Goal: Information Seeking & Learning: Learn about a topic

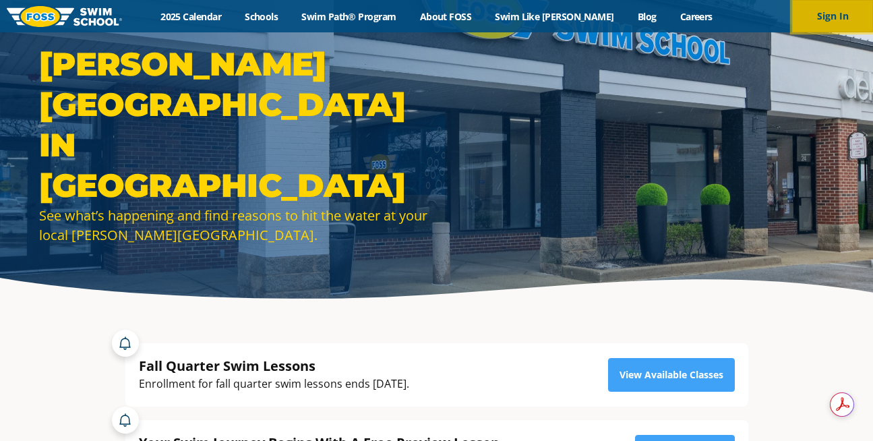
click at [836, 13] on button "Sign In" at bounding box center [832, 16] width 81 height 32
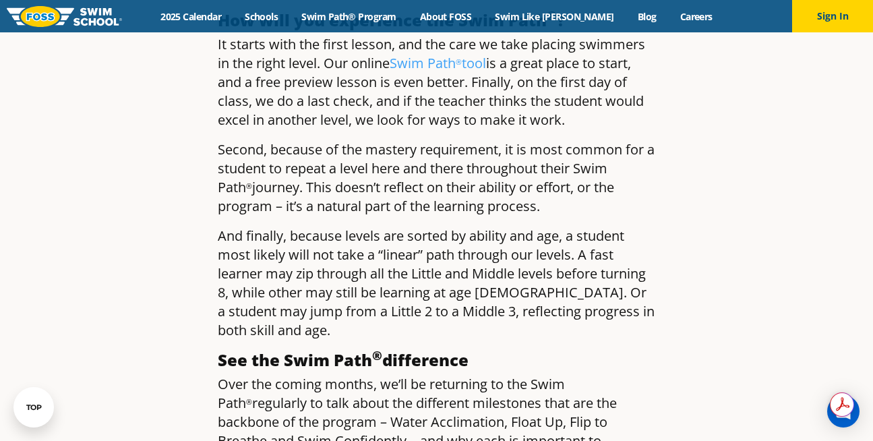
scroll to position [1329, 0]
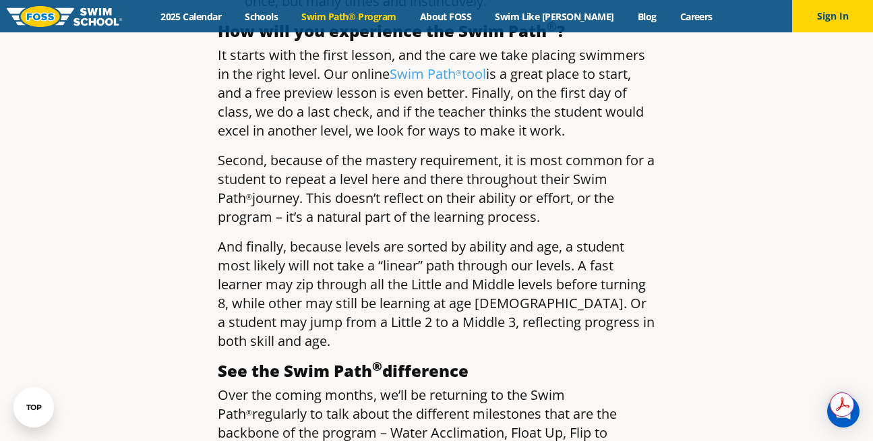
click at [364, 19] on link "Swim Path® Program" at bounding box center [349, 16] width 118 height 13
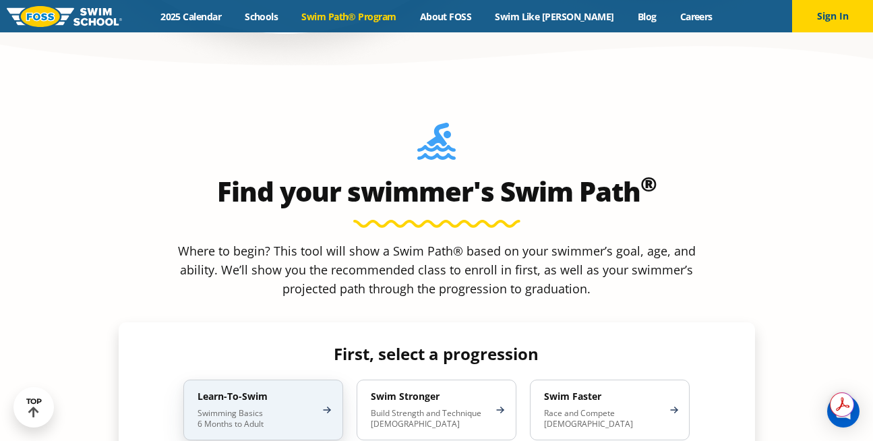
click at [307, 408] on p "Swimming Basics 6 Months to Adult" at bounding box center [257, 419] width 118 height 22
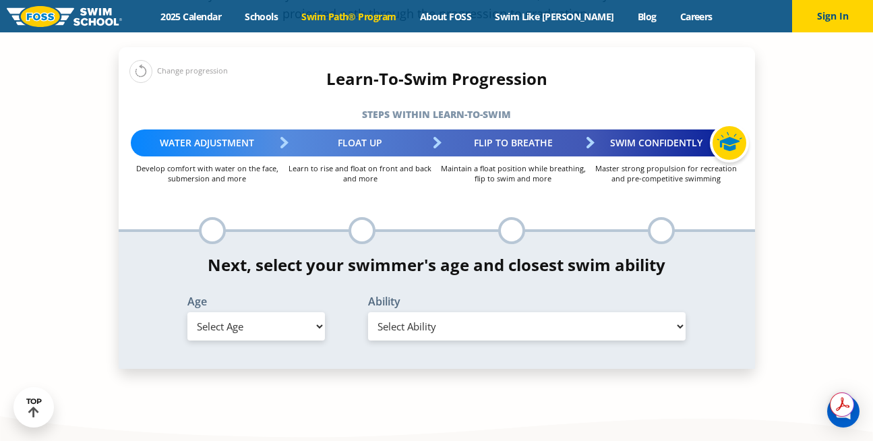
scroll to position [1415, 0]
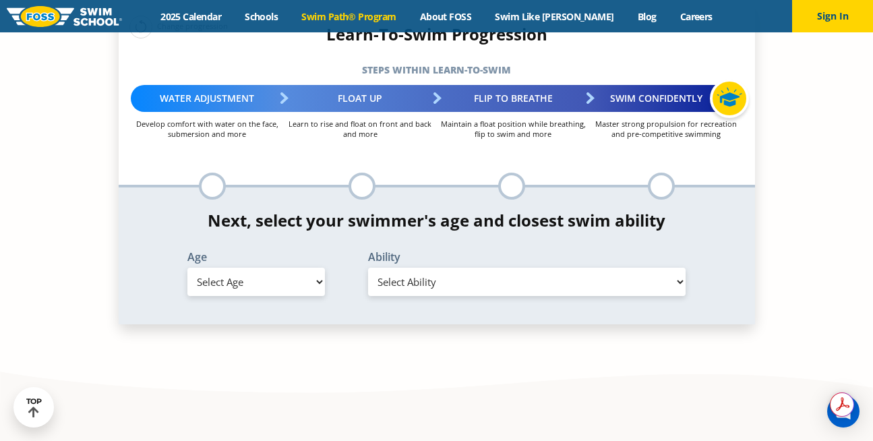
click at [413, 268] on select "Select Ability" at bounding box center [527, 282] width 318 height 28
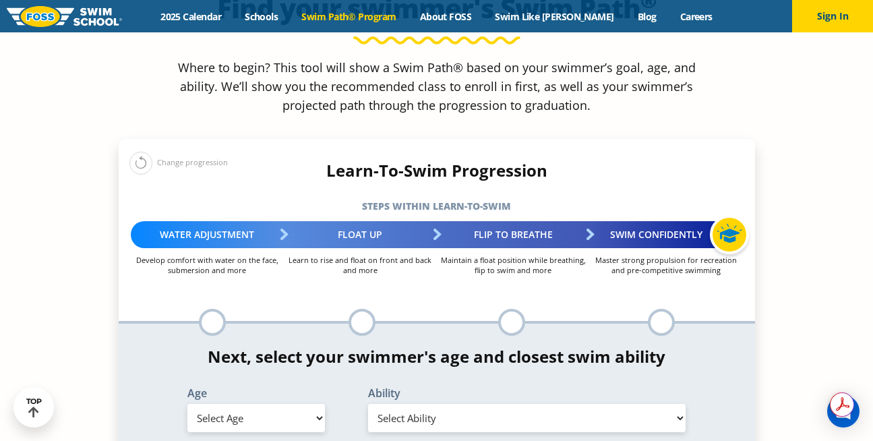
scroll to position [1307, 0]
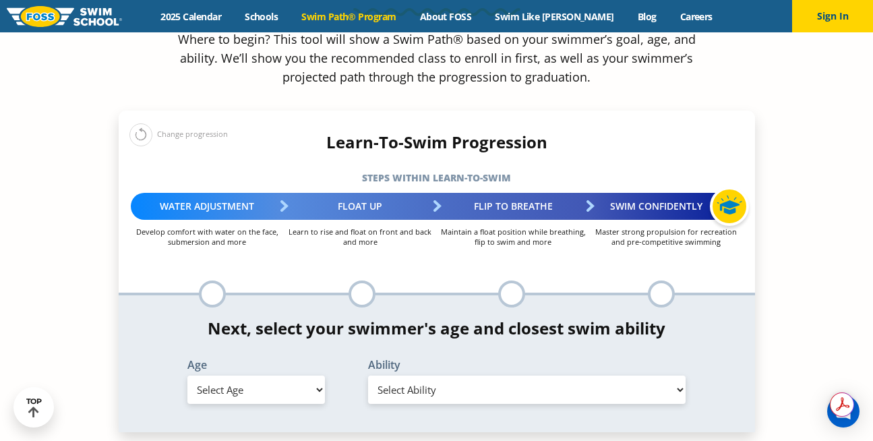
click at [309, 376] on select "Select Age [DEMOGRAPHIC_DATA] months - 1 year 1 year 2 years 3 years 4 years 5 …" at bounding box center [256, 390] width 138 height 28
select select "6-years"
click at [187, 376] on select "Select Age [DEMOGRAPHIC_DATA] months - 1 year 1 year 2 years 3 years 4 years 5 …" at bounding box center [256, 390] width 138 height 28
click at [429, 376] on select "Select Ability First in-water experience When in the water, reliant on a life j…" at bounding box center [527, 390] width 318 height 28
click at [368, 376] on select "Select Ability First in-water experience When in the water, reliant on a life j…" at bounding box center [527, 390] width 318 height 28
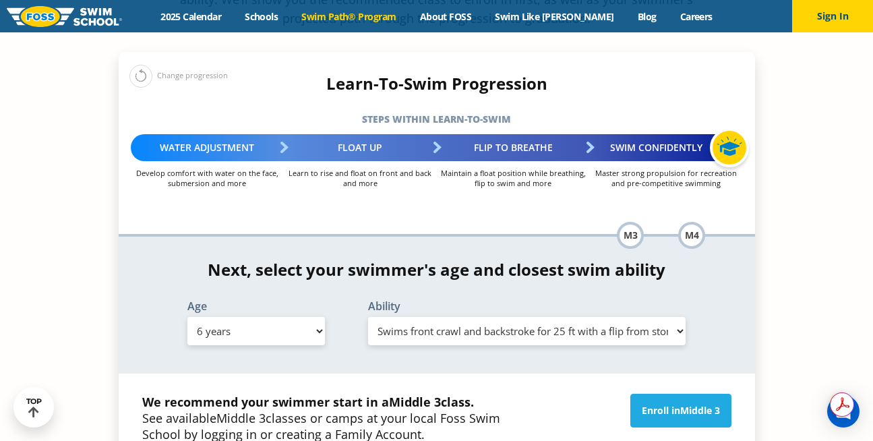
scroll to position [1370, 0]
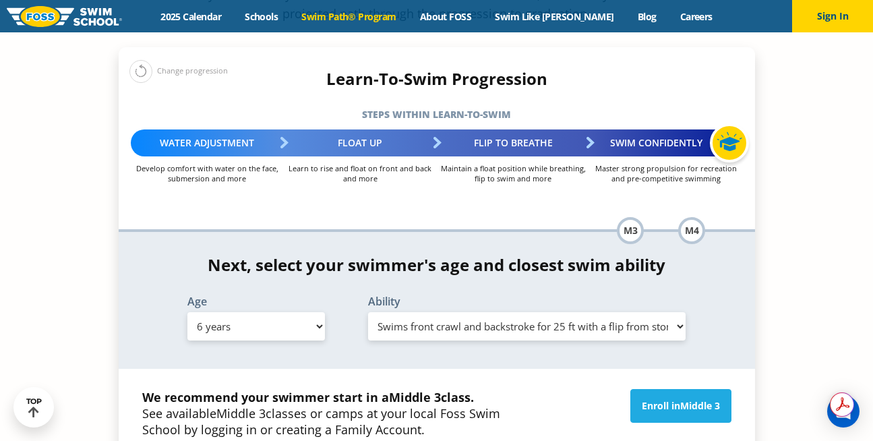
click at [667, 312] on select "Select Ability First in-water experience When in the water, reliant on a life j…" at bounding box center [527, 326] width 318 height 28
click at [368, 312] on select "Select Ability First in-water experience When in the water, reliant on a life j…" at bounding box center [527, 326] width 318 height 28
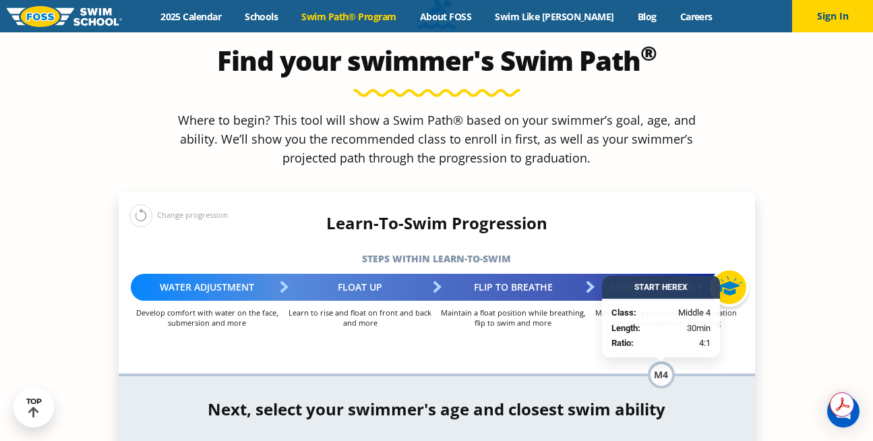
scroll to position [1250, 0]
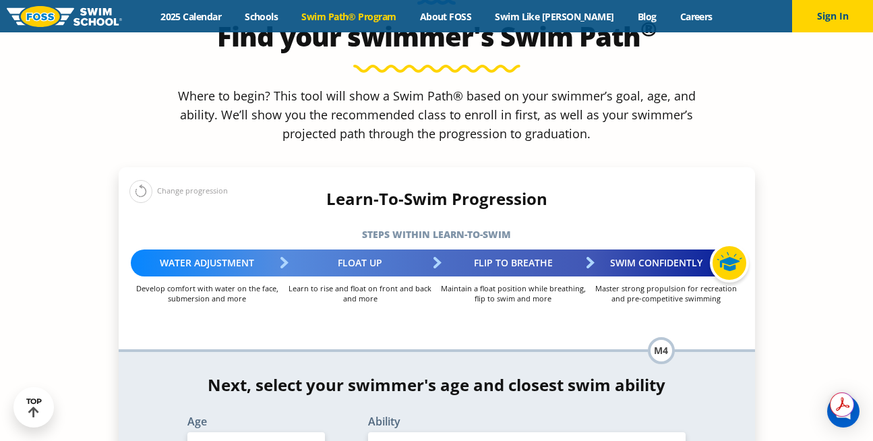
click at [630, 432] on select "Select Ability First in-water experience When in the water, reliant on a life j…" at bounding box center [527, 446] width 318 height 28
select select "6-years-able-to-swim-each-stroke---front-crawl-and-backstroke-60-ft-and-breasts…"
click at [368, 432] on select "Select Ability First in-water experience When in the water, reliant on a life j…" at bounding box center [527, 446] width 318 height 28
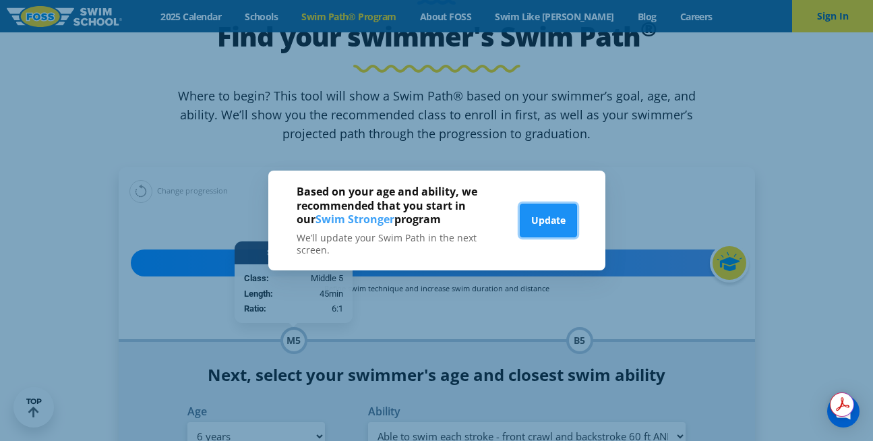
click at [542, 216] on button "Update" at bounding box center [548, 221] width 57 height 34
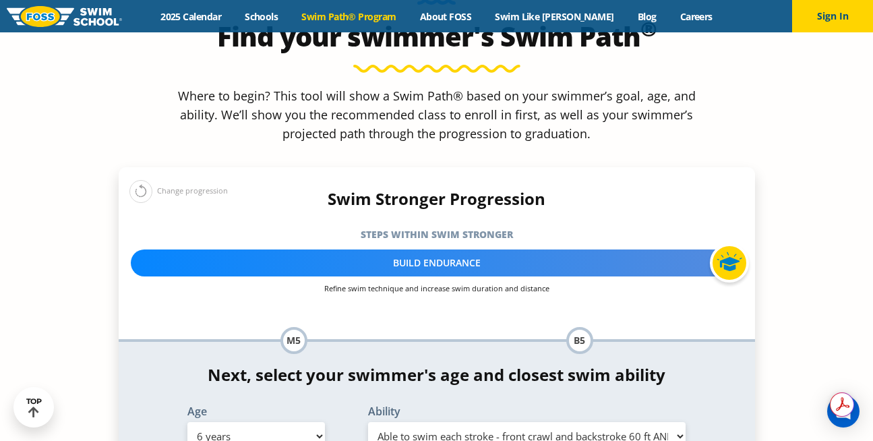
click at [459, 422] on select "Select Ability First in-water experience When in the water, reliant on a life j…" at bounding box center [527, 436] width 318 height 28
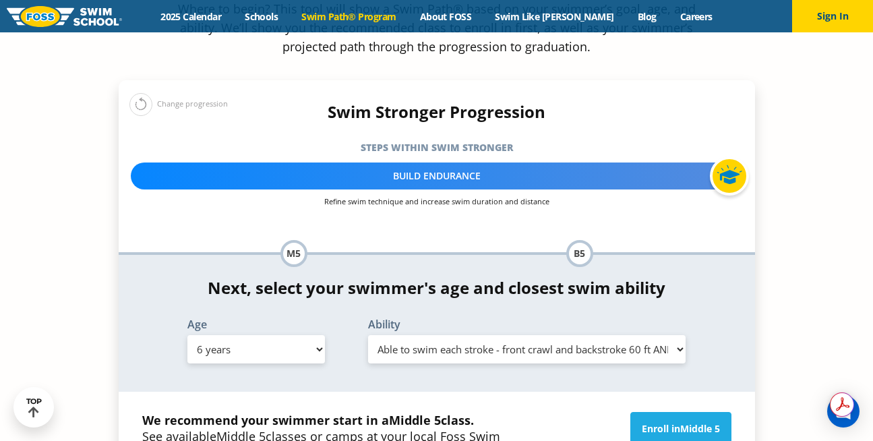
scroll to position [1338, 0]
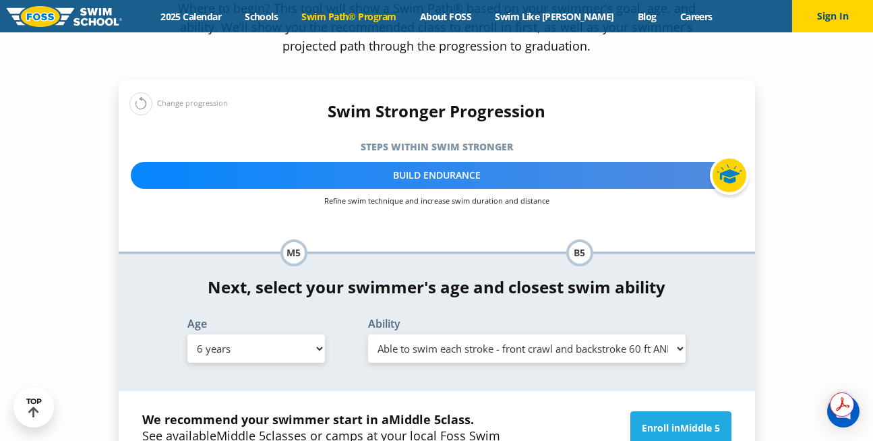
click at [450, 334] on select "Select Ability First in-water experience When in the water, reliant on a life j…" at bounding box center [527, 348] width 318 height 28
click at [300, 334] on select "Select Age [DEMOGRAPHIC_DATA] months - 1 year 1 year 2 years 3 years 4 years 5 …" at bounding box center [256, 348] width 138 height 28
select select "7-years"
click at [187, 334] on select "Select Age [DEMOGRAPHIC_DATA] months - 1 year 1 year 2 years 3 years 4 years 5 …" at bounding box center [256, 348] width 138 height 28
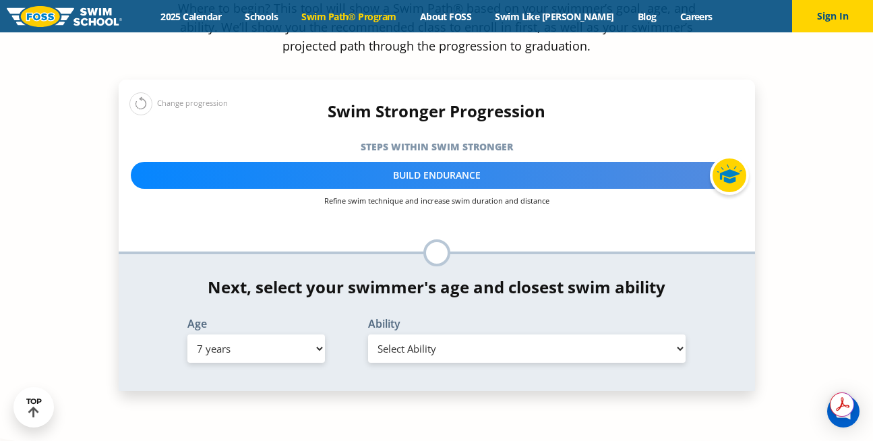
click at [412, 334] on select "Select Ability First in-water experience When in the water, reliant on a life j…" at bounding box center [527, 348] width 318 height 28
click at [368, 334] on select "Select Ability First in-water experience When in the water, reliant on a life j…" at bounding box center [527, 348] width 318 height 28
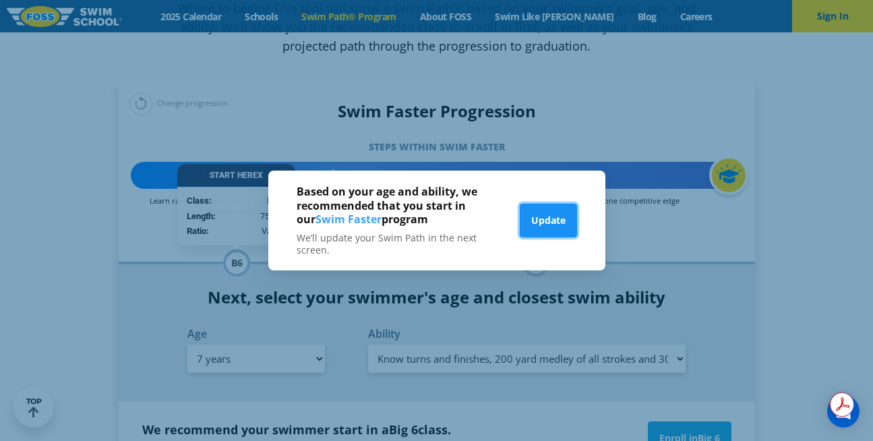
click at [546, 223] on button "Update" at bounding box center [548, 221] width 57 height 34
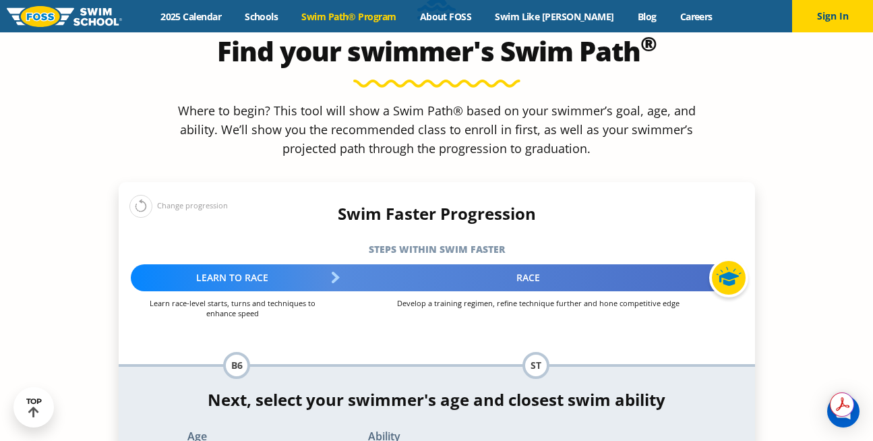
scroll to position [1448, 0]
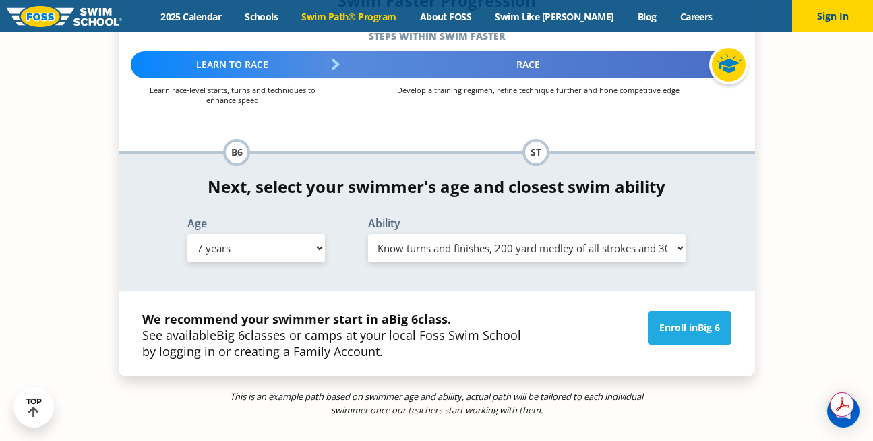
click at [470, 234] on select "Select Ability First in-water experience When in the water, reliant on a life j…" at bounding box center [527, 248] width 318 height 28
select select "7-years-swims-each-stroke---front-crawl-and-backstroke-75-ft-and-breaststroke-b…"
click at [368, 234] on select "Select Ability First in-water experience When in the water, reliant on a life j…" at bounding box center [527, 248] width 318 height 28
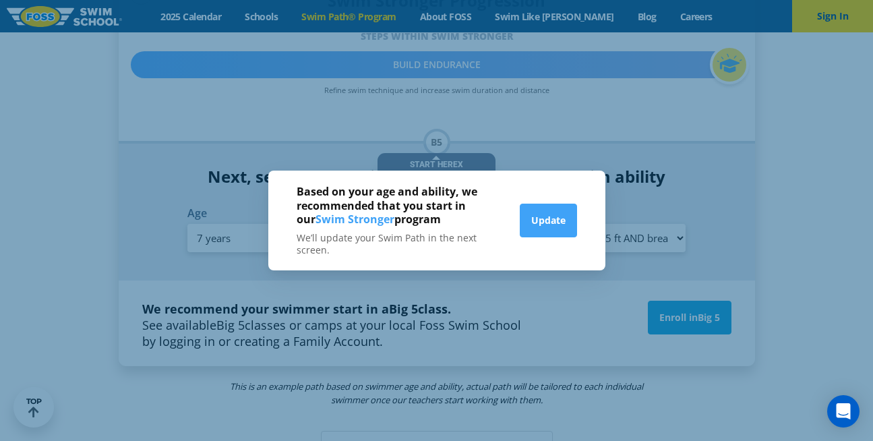
scroll to position [1438, 0]
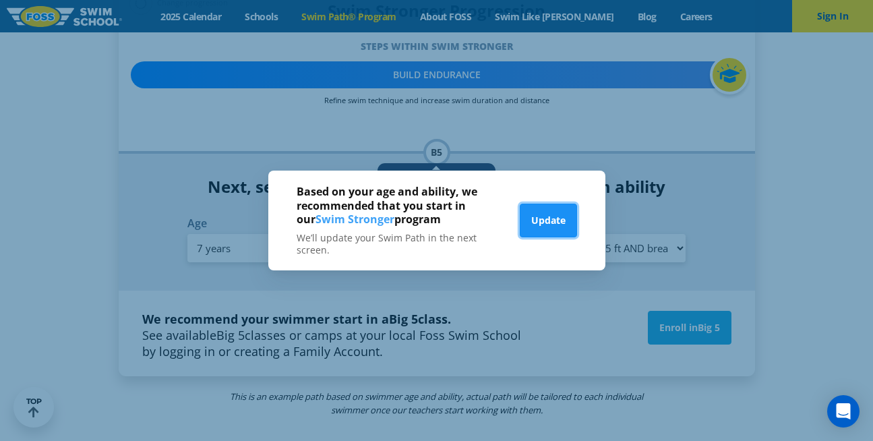
click at [563, 220] on button "Update" at bounding box center [548, 221] width 57 height 34
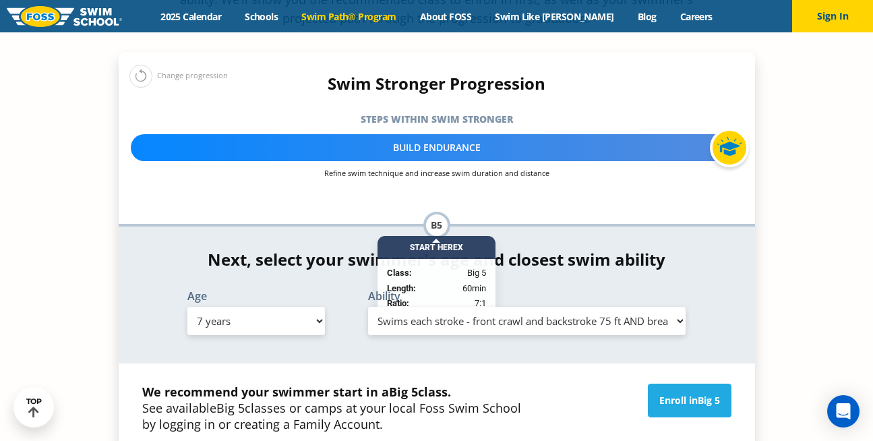
scroll to position [1358, 0]
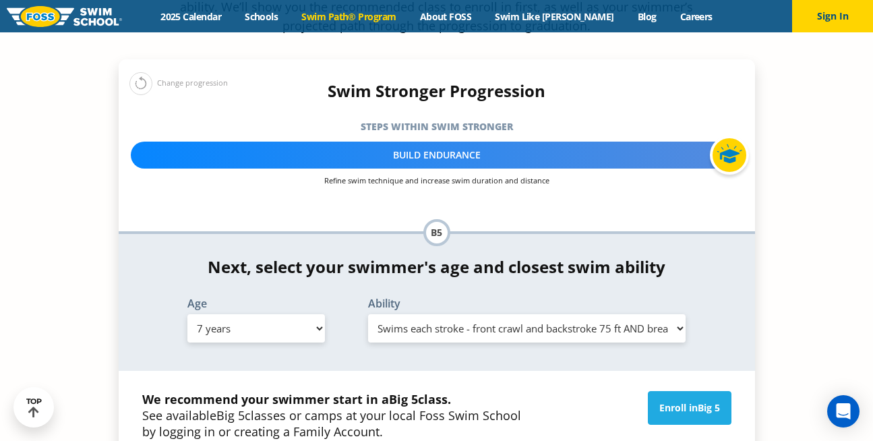
click at [307, 314] on select "Select Age [DEMOGRAPHIC_DATA] months - 1 year 1 year 2 years 3 years 4 years 5 …" at bounding box center [256, 328] width 138 height 28
select select "6-years"
click at [187, 314] on select "Select Age [DEMOGRAPHIC_DATA] months - 1 year 1 year 2 years 3 years 4 years 5 …" at bounding box center [256, 328] width 138 height 28
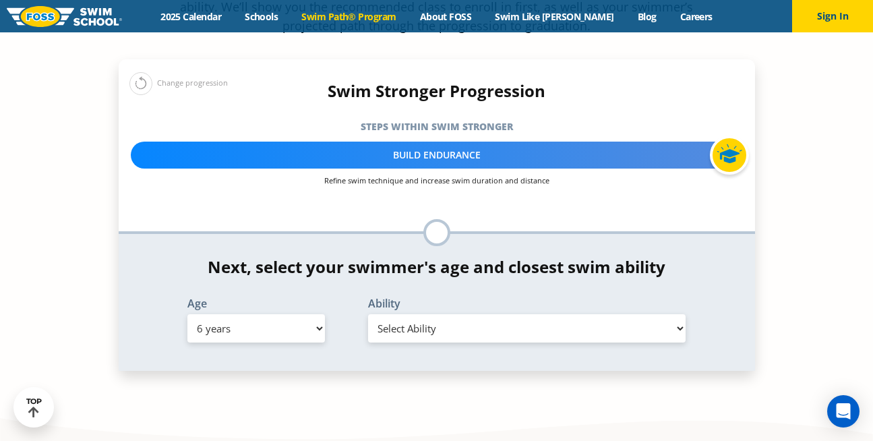
click at [423, 314] on select "Select Ability First in-water experience When in the water, reliant on a life j…" at bounding box center [527, 328] width 318 height 28
click at [368, 314] on select "Select Ability First in-water experience When in the water, reliant on a life j…" at bounding box center [527, 328] width 318 height 28
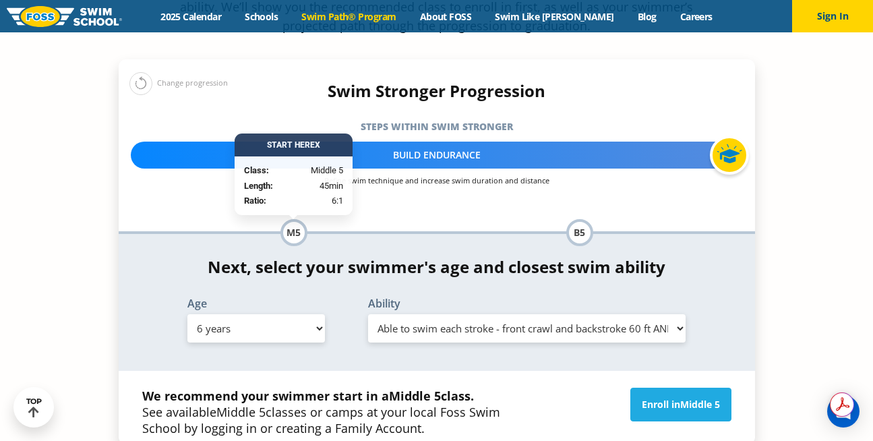
scroll to position [0, 0]
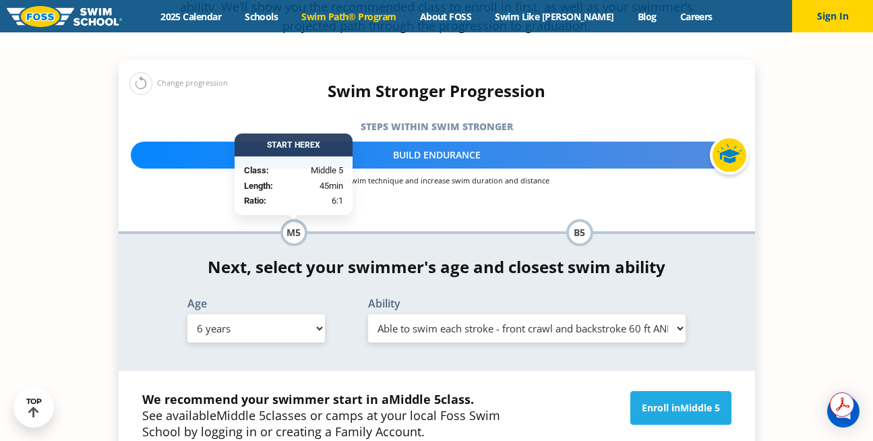
click at [481, 314] on select "Select Ability First in-water experience When in the water, reliant on a life j…" at bounding box center [527, 328] width 318 height 28
click at [368, 314] on select "Select Ability First in-water experience When in the water, reliant on a life j…" at bounding box center [527, 328] width 318 height 28
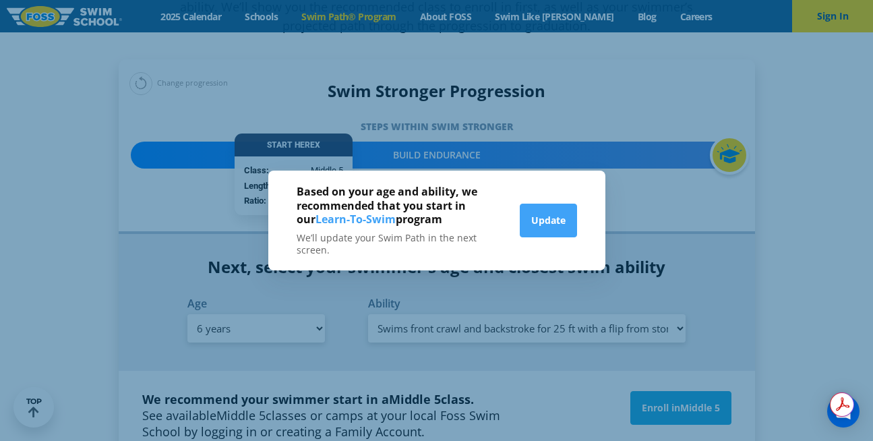
scroll to position [1368, 0]
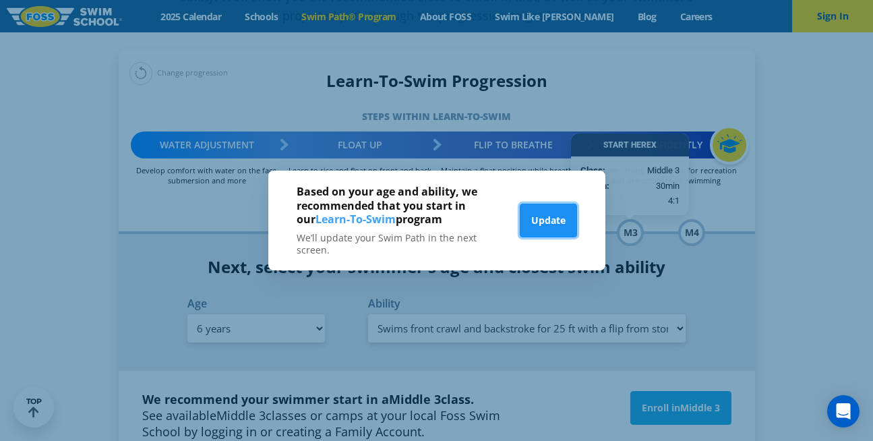
click at [561, 220] on button "Update" at bounding box center [548, 221] width 57 height 34
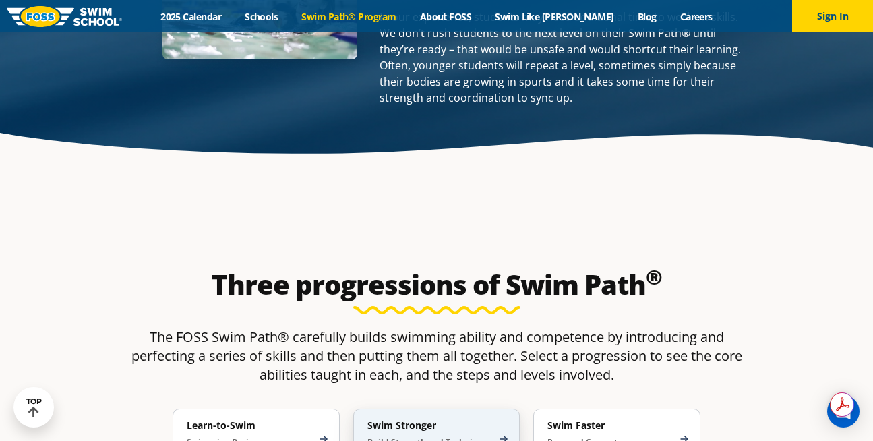
scroll to position [0, 0]
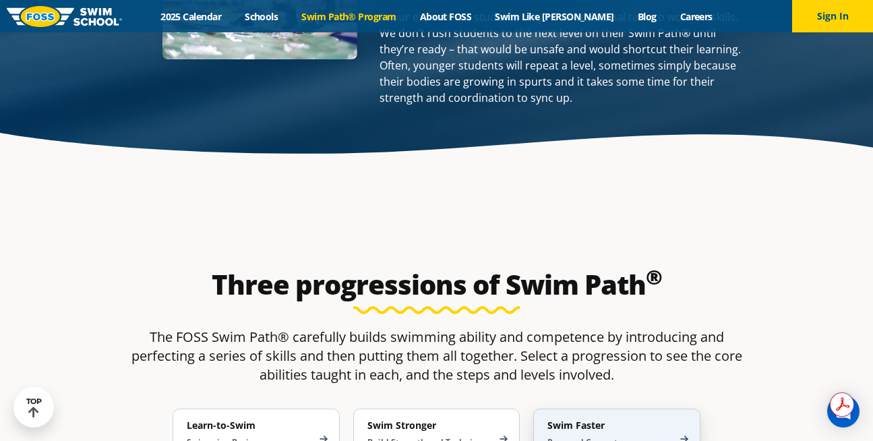
click at [580, 409] on div "Swim Faster Race and Compete [DEMOGRAPHIC_DATA]" at bounding box center [616, 439] width 167 height 61
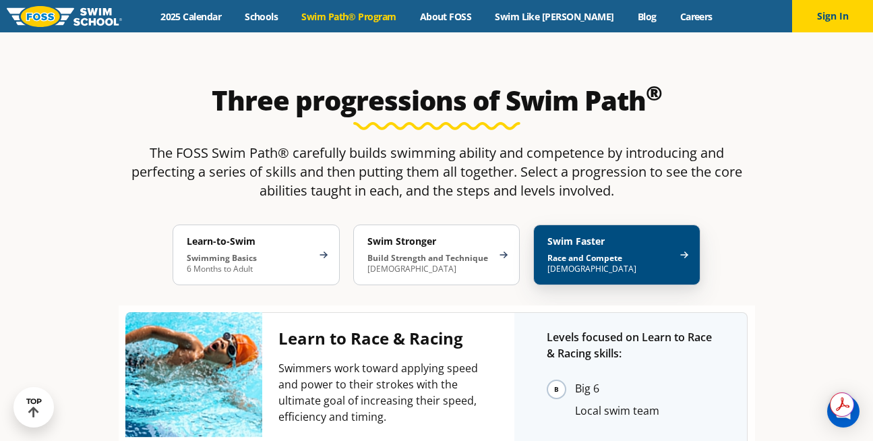
scroll to position [2182, 0]
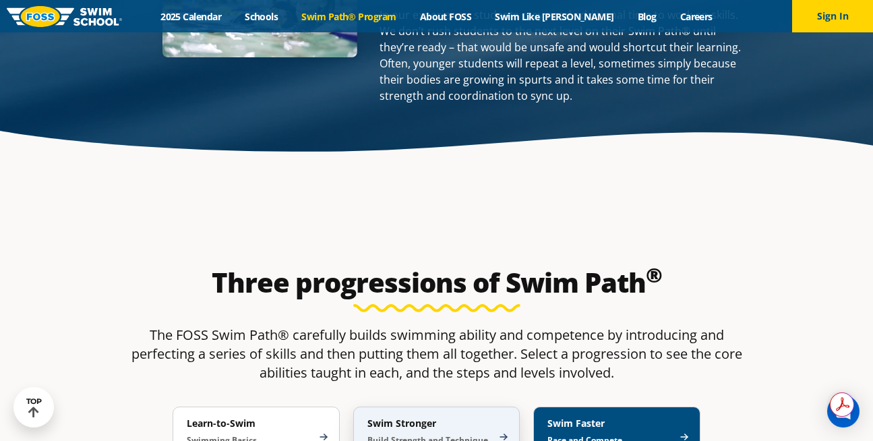
click at [461, 417] on h4 "Swim Stronger" at bounding box center [429, 423] width 125 height 12
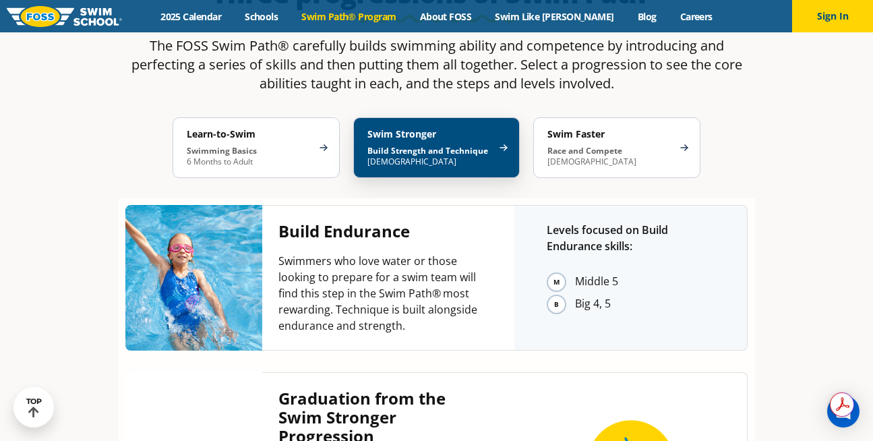
scroll to position [2449, 0]
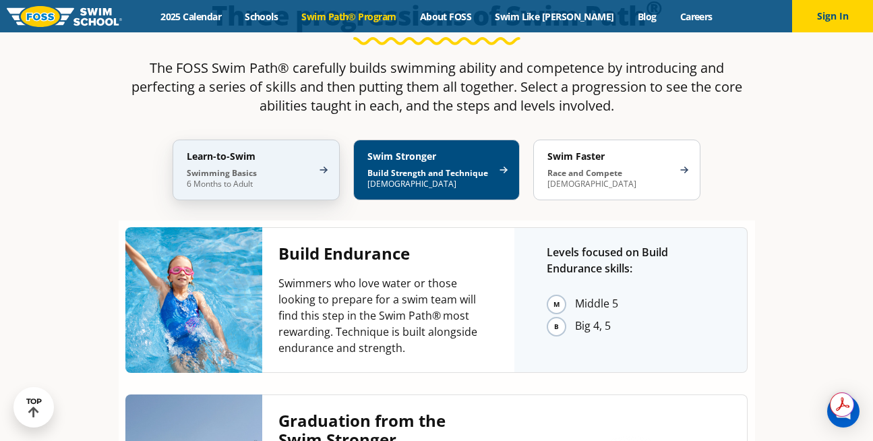
click at [285, 168] on p "Swimming Basics 6 Months to Adult" at bounding box center [249, 179] width 125 height 22
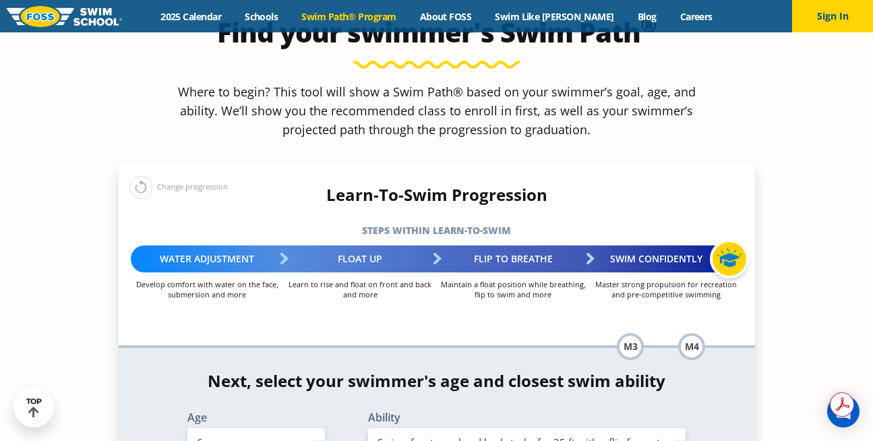
scroll to position [1216, 0]
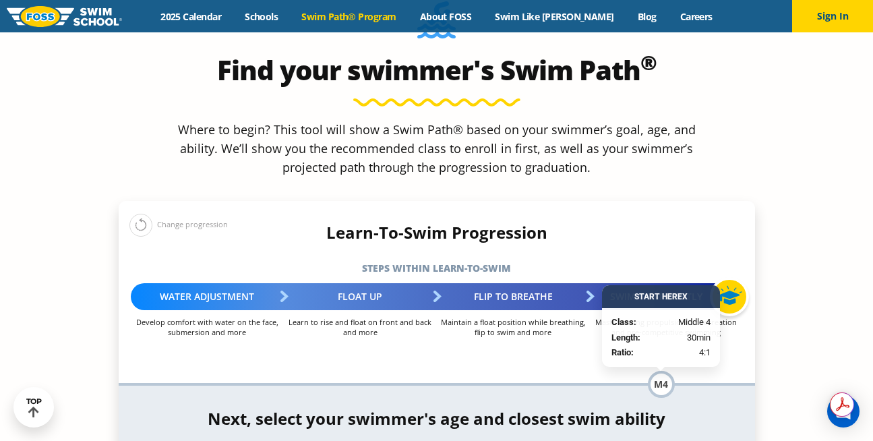
select select "6-years-swims-front-crawl-and-backstroke-for-25-ft-with-a-flip-from-stomach-to-…"
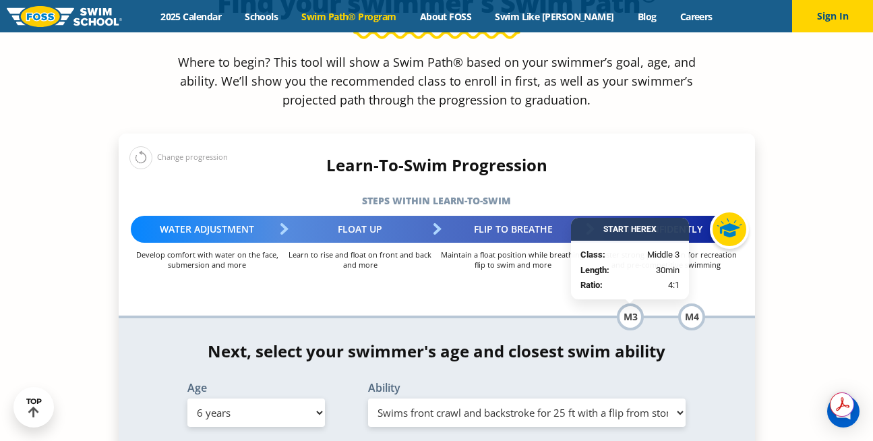
scroll to position [1290, 0]
